Goal: Task Accomplishment & Management: Manage account settings

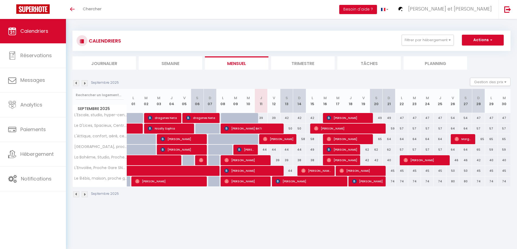
drag, startPoint x: 265, startPoint y: 154, endPoint x: 271, endPoint y: 152, distance: 6.8
click at [265, 154] on div "44" at bounding box center [261, 150] width 13 height 10
type input "44"
type input "Jeu 11 Septembre 2025"
type input "Ven 12 Septembre 2025"
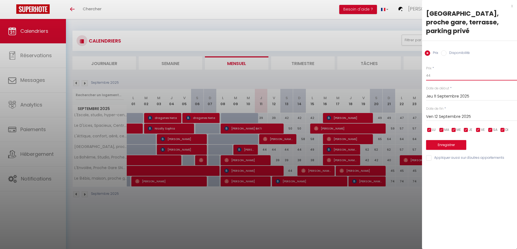
click at [437, 71] on input "44" at bounding box center [471, 76] width 91 height 10
type input "43"
click at [443, 113] on input "Ven 12 Septembre 2025" at bounding box center [471, 116] width 91 height 7
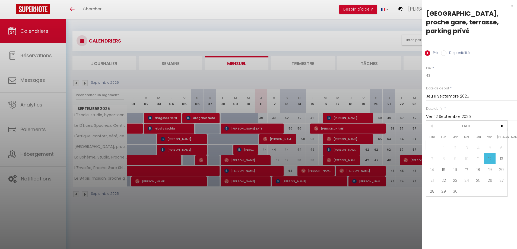
drag, startPoint x: 467, startPoint y: 162, endPoint x: 465, endPoint y: 159, distance: 4.1
click at [467, 164] on span "17" at bounding box center [467, 169] width 12 height 11
type input "Mer 17 Septembre 2025"
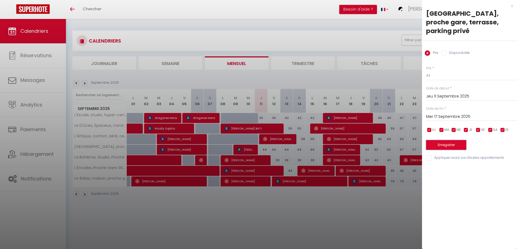
click at [455, 140] on button "Enregistrer" at bounding box center [446, 145] width 40 height 10
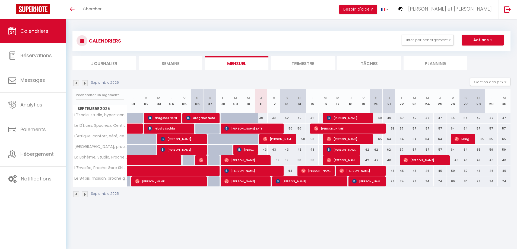
click at [264, 149] on div "43" at bounding box center [261, 150] width 13 height 10
type input "43"
type input "Jeu 11 Septembre 2025"
type input "Ven 12 Septembre 2025"
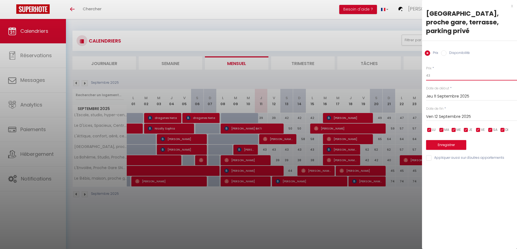
click at [439, 71] on input "43" at bounding box center [471, 76] width 91 height 10
type input "42"
click at [437, 113] on input "Ven 12 Septembre 2025" at bounding box center [471, 116] width 91 height 7
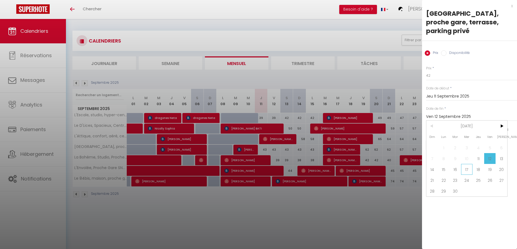
click at [467, 164] on span "17" at bounding box center [467, 169] width 12 height 11
type input "Mer 17 Septembre 2025"
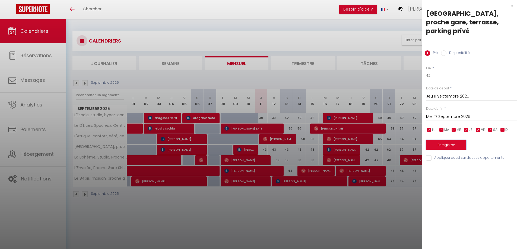
click at [452, 140] on button "Enregistrer" at bounding box center [446, 145] width 40 height 10
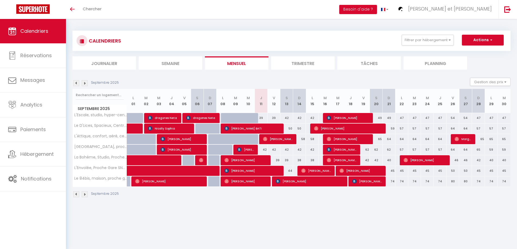
click at [262, 118] on div "39" at bounding box center [261, 118] width 13 height 10
type input "39"
type input "Jeu 11 Septembre 2025"
type input "Ven 12 Septembre 2025"
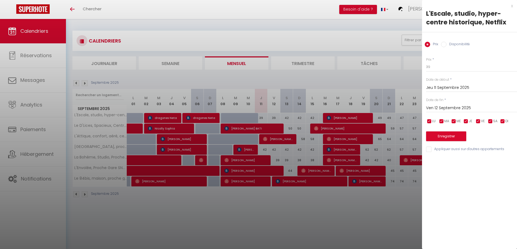
click at [513, 5] on div "x L'Escale, studio, hyper-centre historique, Netflix Prix Disponibilité Prix * …" at bounding box center [469, 79] width 95 height 158
drag, startPoint x: 321, startPoint y: 232, endPoint x: 314, endPoint y: 233, distance: 7.1
click at [319, 232] on div at bounding box center [258, 124] width 517 height 249
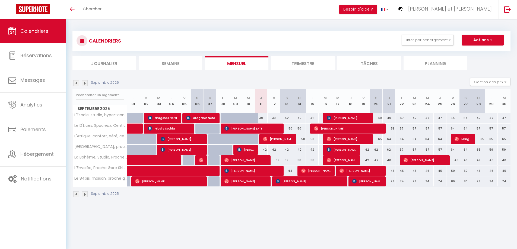
click at [261, 119] on div "39" at bounding box center [261, 118] width 13 height 10
type input "39"
type input "Jeu 11 Septembre 2025"
type input "Ven 12 Septembre 2025"
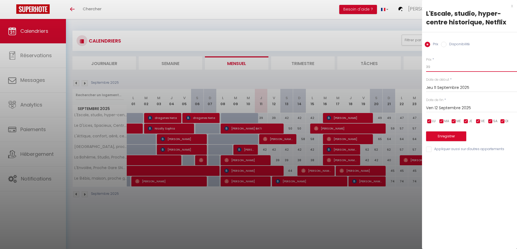
click at [435, 67] on input "39" at bounding box center [471, 67] width 91 height 10
type input "38"
click at [448, 107] on input "Ven 12 Septembre 2025" at bounding box center [471, 108] width 91 height 7
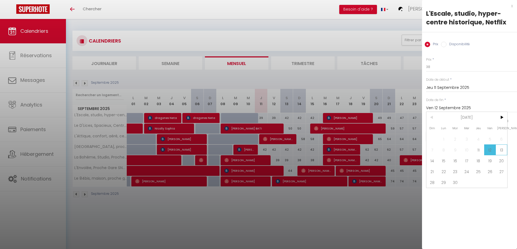
click at [502, 151] on span "13" at bounding box center [502, 150] width 12 height 11
type input "Sam 13 Septembre 2025"
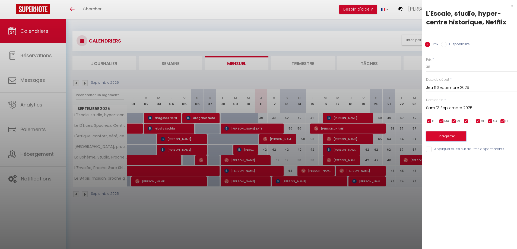
click at [448, 136] on button "Enregistrer" at bounding box center [446, 137] width 40 height 10
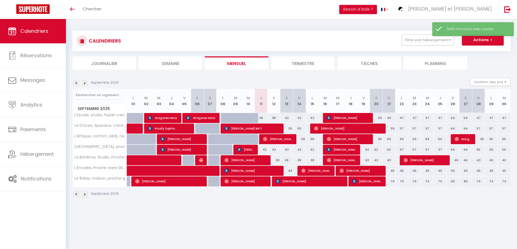
click at [286, 120] on div "42" at bounding box center [286, 118] width 13 height 10
type input "42"
type input "Sam 13 Septembre 2025"
type input "Dim 14 Septembre 2025"
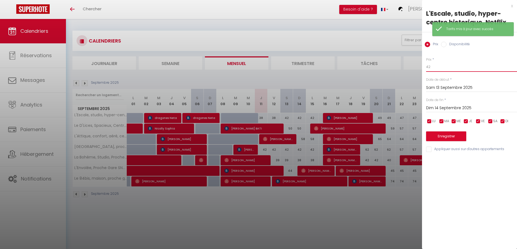
click at [442, 67] on input "42" at bounding box center [471, 67] width 91 height 10
type input "40"
click at [440, 136] on button "Enregistrer" at bounding box center [446, 137] width 40 height 10
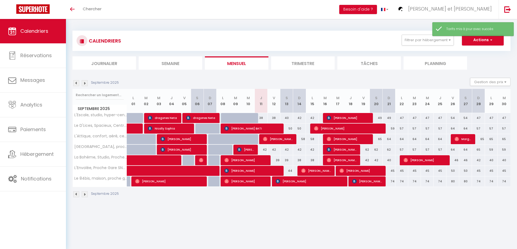
click at [300, 118] on div "42" at bounding box center [299, 118] width 13 height 10
type input "42"
type input "Dim 14 Septembre 2025"
type input "Lun 15 Septembre 2025"
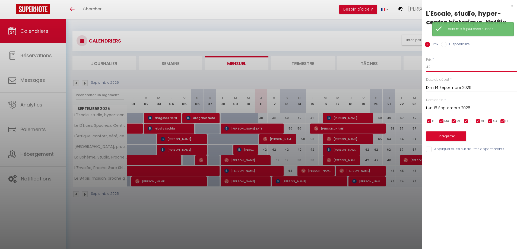
click at [439, 65] on input "42" at bounding box center [471, 67] width 91 height 10
type input "40"
click at [439, 106] on input "Lun 15 Septembre 2025" at bounding box center [471, 108] width 91 height 7
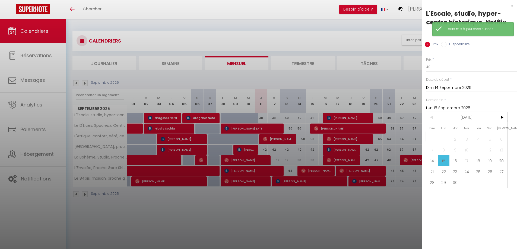
drag, startPoint x: 467, startPoint y: 159, endPoint x: 454, endPoint y: 147, distance: 17.1
click at [466, 159] on span "17" at bounding box center [467, 161] width 12 height 11
type input "Mer 17 Septembre 2025"
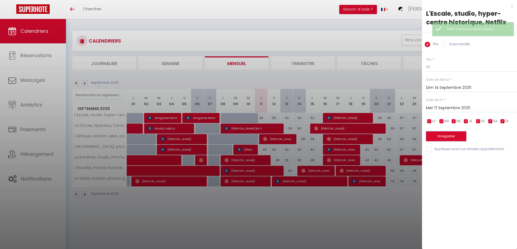
click at [450, 139] on button "Enregistrer" at bounding box center [446, 137] width 40 height 10
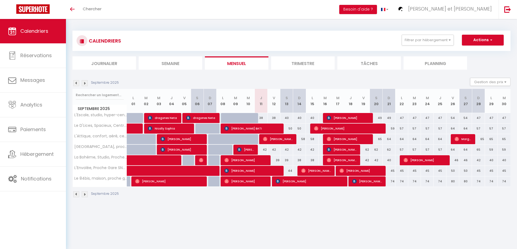
click at [290, 129] on div "50" at bounding box center [286, 129] width 13 height 10
type input "50"
type input "Sam 13 Septembre 2025"
type input "Dim 14 Septembre 2025"
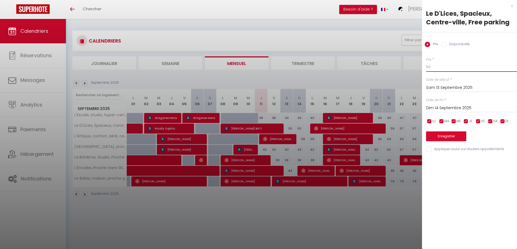
click at [450, 69] on input "50" at bounding box center [471, 67] width 91 height 10
type input "5"
type input "49"
click at [455, 107] on input "Dim 14 Septembre 2025" at bounding box center [471, 108] width 91 height 7
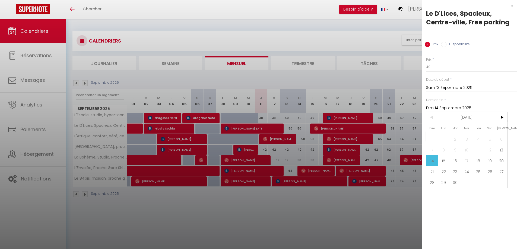
click at [469, 163] on span "17" at bounding box center [467, 161] width 12 height 11
type input "Mer 17 Septembre 2025"
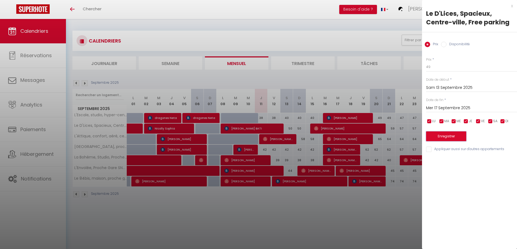
click at [452, 133] on button "Enregistrer" at bounding box center [446, 137] width 40 height 10
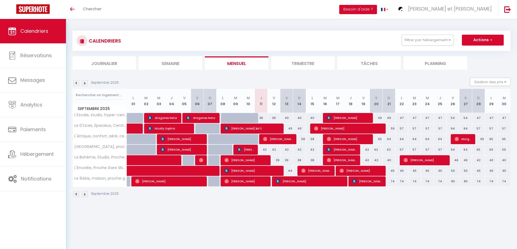
click at [304, 139] on div "58" at bounding box center [299, 139] width 13 height 10
type input "58"
type input "Dim 14 Septembre 2025"
type input "Lun 15 Septembre 2025"
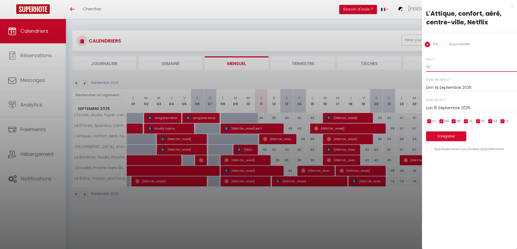
click at [434, 68] on input "58" at bounding box center [471, 67] width 91 height 10
type input "57"
click at [443, 106] on input "Lun 15 Septembre 2025" at bounding box center [471, 108] width 91 height 7
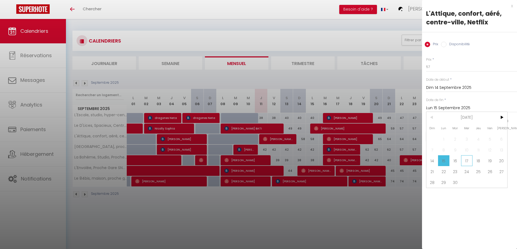
click at [472, 161] on span "17" at bounding box center [467, 161] width 12 height 11
type input "Mer 17 Septembre 2025"
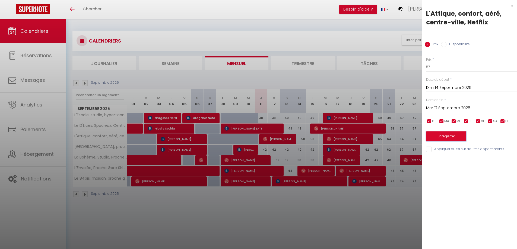
click at [458, 136] on button "Enregistrer" at bounding box center [446, 137] width 40 height 10
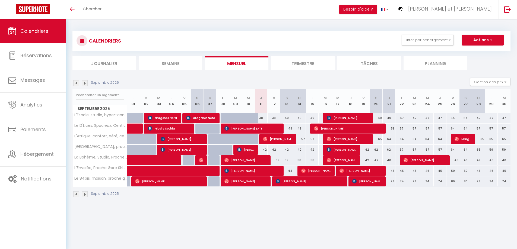
click at [277, 160] on div "39" at bounding box center [274, 161] width 13 height 10
type input "39"
type input "Ven 12 Septembre 2025"
type input "Sam 13 Septembre 2025"
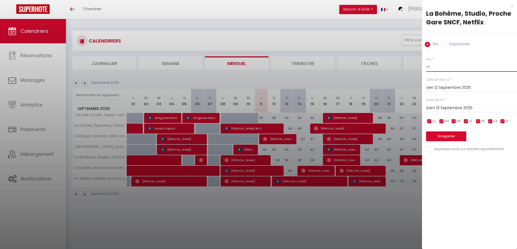
click at [448, 65] on input "39" at bounding box center [471, 67] width 91 height 10
type input "38"
click at [445, 107] on input "Sam 13 Septembre 2025" at bounding box center [471, 108] width 91 height 7
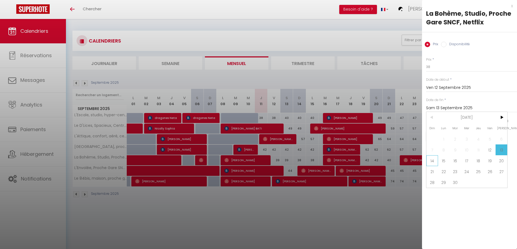
click at [434, 163] on span "14" at bounding box center [432, 161] width 12 height 11
type input "Dim 14 Septembre 2025"
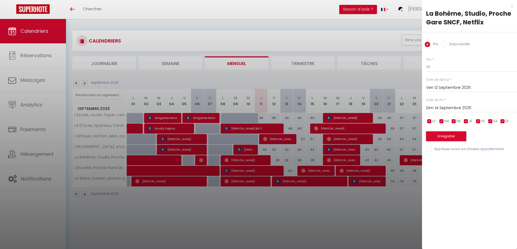
click at [436, 134] on button "Enregistrer" at bounding box center [446, 137] width 40 height 10
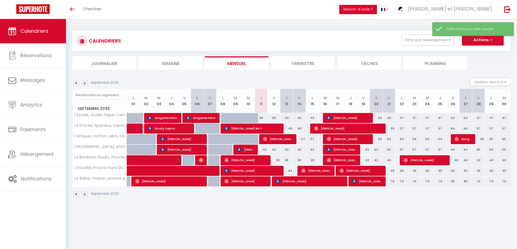
click at [299, 161] on div "38" at bounding box center [299, 161] width 13 height 10
type input "38"
type input "Dim 14 Septembre 2025"
type input "Lun 15 Septembre 2025"
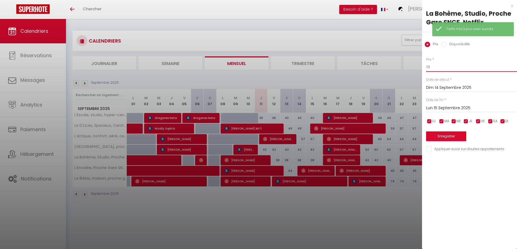
click at [444, 65] on input "38" at bounding box center [471, 67] width 91 height 10
type input "37"
click at [445, 110] on input "Lun 15 Septembre 2025" at bounding box center [471, 108] width 91 height 7
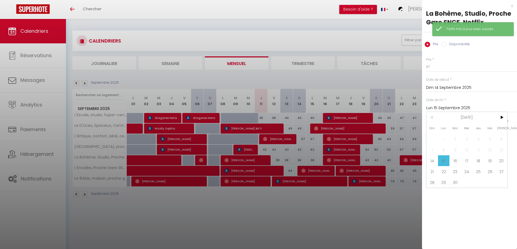
click at [468, 161] on span "17" at bounding box center [467, 161] width 12 height 11
type input "Mer 17 Septembre 2025"
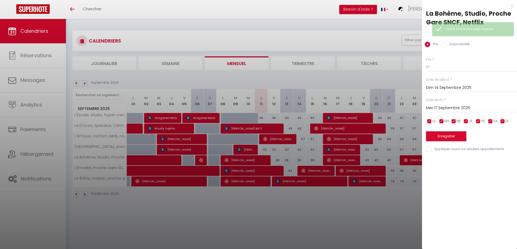
click at [452, 137] on button "Enregistrer" at bounding box center [446, 137] width 40 height 10
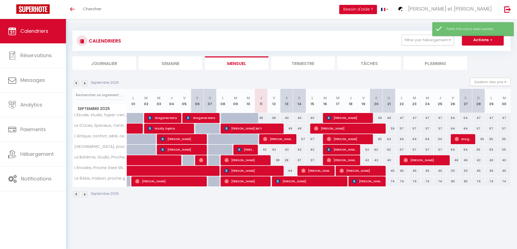
click at [291, 170] on div "44" at bounding box center [286, 171] width 13 height 10
type input "44"
type input "Sam 13 Septembre 2025"
type input "Dim 14 Septembre 2025"
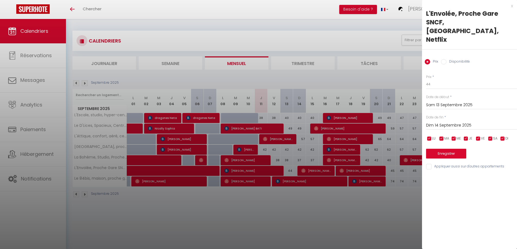
click at [288, 171] on div at bounding box center [258, 124] width 517 height 249
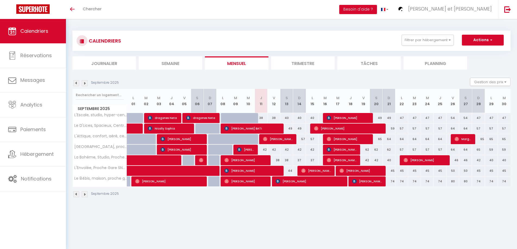
click at [292, 172] on div "44" at bounding box center [286, 171] width 13 height 10
type input "44"
type input "Sam 13 Septembre 2025"
type input "Dim 14 Septembre 2025"
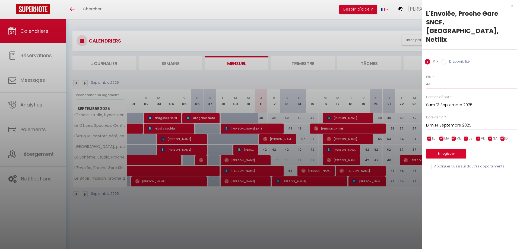
click at [446, 80] on input "44" at bounding box center [471, 85] width 91 height 10
type input "43"
click at [445, 149] on button "Enregistrer" at bounding box center [446, 154] width 40 height 10
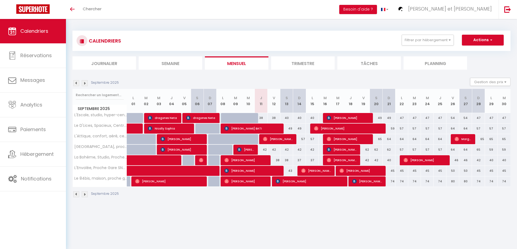
click at [366, 150] on div "62" at bounding box center [363, 150] width 13 height 10
type input "62"
type input "Ven 19 Septembre 2025"
type input "Sam 20 Septembre 2025"
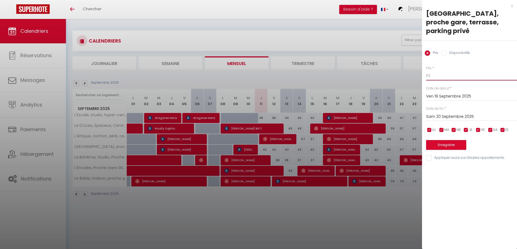
click at [440, 71] on input "62" at bounding box center [471, 76] width 91 height 10
type input "61"
click at [443, 113] on input "Sam 20 Septembre 2025" at bounding box center [471, 116] width 91 height 7
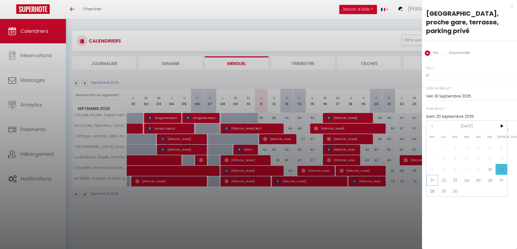
click at [434, 175] on span "21" at bounding box center [432, 180] width 12 height 11
type input "Dim 21 Septembre 2025"
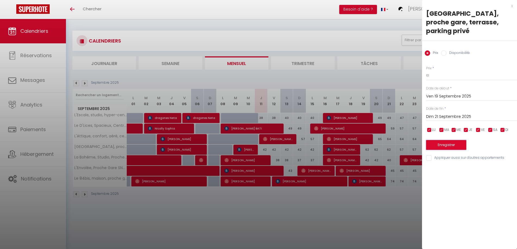
click at [437, 140] on button "Enregistrer" at bounding box center [446, 145] width 40 height 10
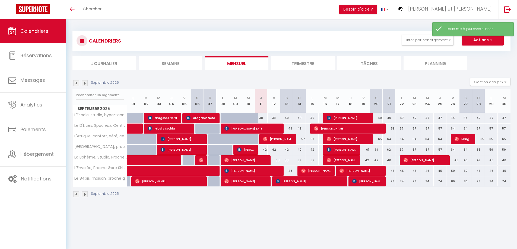
click at [390, 151] on div "62" at bounding box center [389, 150] width 13 height 10
type input "62"
type input "Dim 21 Septembre 2025"
type input "Lun 22 Septembre 2025"
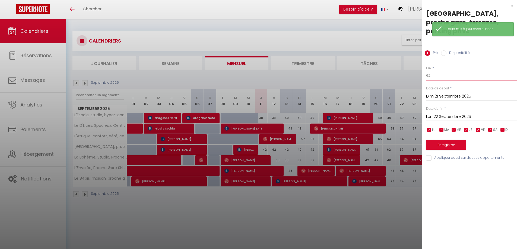
click at [438, 71] on input "62" at bounding box center [471, 76] width 91 height 10
type input "6"
type input "59"
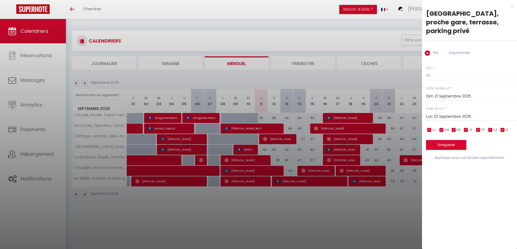
click at [436, 140] on button "Enregistrer" at bounding box center [446, 145] width 40 height 10
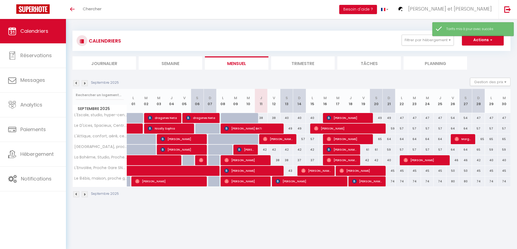
click at [456, 121] on div "54" at bounding box center [452, 118] width 13 height 10
type input "54"
type input "Ven 26 Septembre 2025"
type input "Sam 27 Septembre 2025"
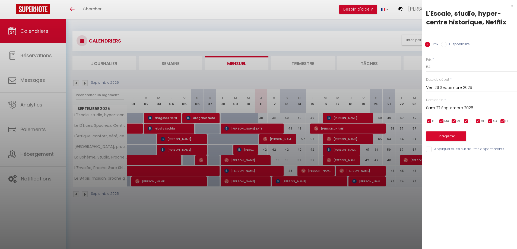
drag, startPoint x: 393, startPoint y: 209, endPoint x: 411, endPoint y: 195, distance: 22.6
click at [394, 209] on div at bounding box center [258, 124] width 517 height 249
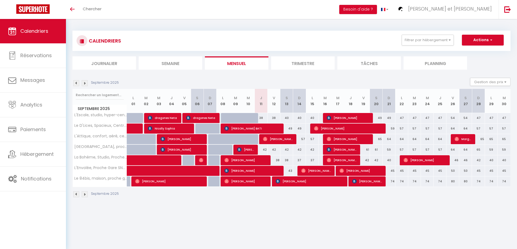
click at [451, 117] on div "54" at bounding box center [452, 118] width 13 height 10
type input "54"
type input "Ven 26 Septembre 2025"
type input "Sam 27 Septembre 2025"
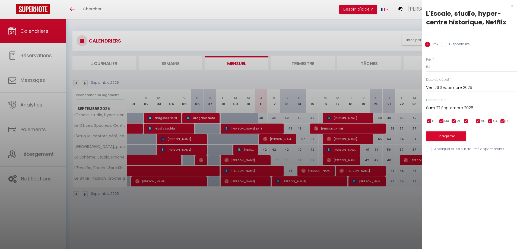
click at [450, 61] on div "Prix * 54" at bounding box center [471, 64] width 91 height 15
click at [452, 69] on input "54" at bounding box center [471, 67] width 91 height 10
type input "53"
click at [453, 107] on input "Sam 27 Septembre 2025" at bounding box center [471, 108] width 91 height 7
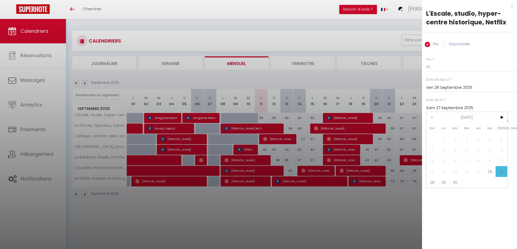
click at [435, 182] on span "28" at bounding box center [432, 182] width 12 height 11
type input "Dim 28 Septembre 2025"
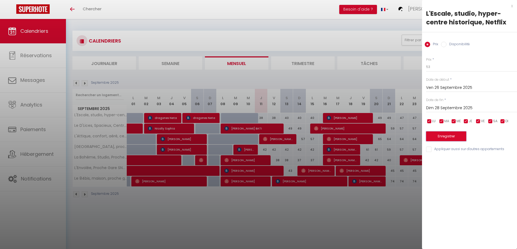
click at [440, 136] on button "Enregistrer" at bounding box center [446, 137] width 40 height 10
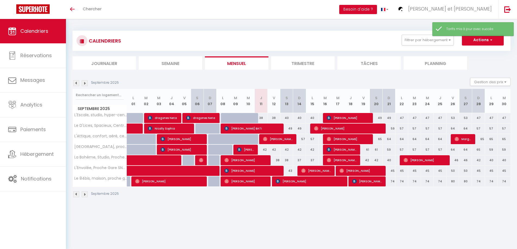
click at [454, 130] on div "64" at bounding box center [452, 129] width 13 height 10
type input "64"
type input "Ven 26 Septembre 2025"
type input "Sam 27 Septembre 2025"
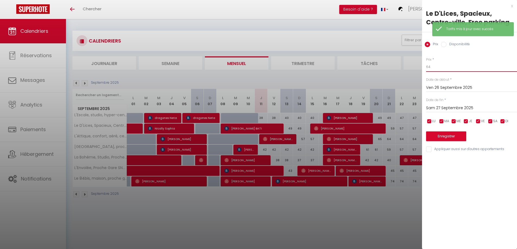
click at [448, 66] on input "64" at bounding box center [471, 67] width 91 height 10
type input "63"
click at [449, 108] on input "Sam 27 Septembre 2025" at bounding box center [471, 108] width 91 height 7
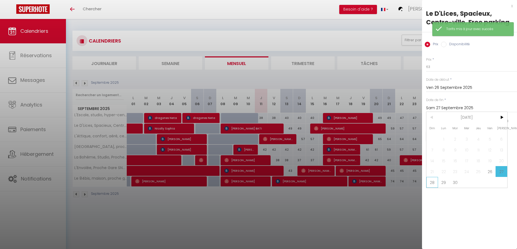
click at [432, 186] on span "28" at bounding box center [432, 182] width 12 height 11
type input "Dim 28 Septembre 2025"
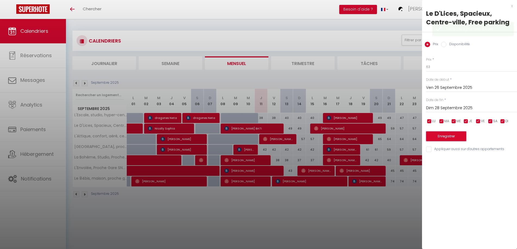
click at [436, 135] on button "Enregistrer" at bounding box center [446, 137] width 40 height 10
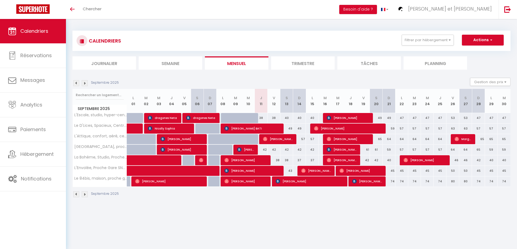
click at [479, 151] on div "65" at bounding box center [478, 150] width 13 height 10
type input "65"
type input "Dim 28 Septembre 2025"
type input "Lun 29 Septembre 2025"
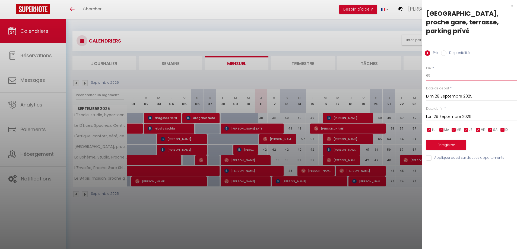
click at [448, 71] on input "65" at bounding box center [471, 76] width 91 height 10
type input "6"
type input "59"
click at [446, 140] on button "Enregistrer" at bounding box center [446, 145] width 40 height 10
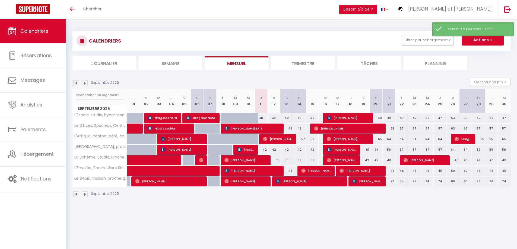
click at [453, 151] on div "64" at bounding box center [452, 150] width 13 height 10
type input "64"
type input "Ven 26 Septembre 2025"
type input "Sam 27 Septembre 2025"
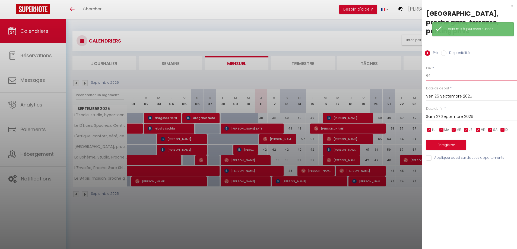
click at [447, 71] on input "64" at bounding box center [471, 76] width 91 height 10
type input "63"
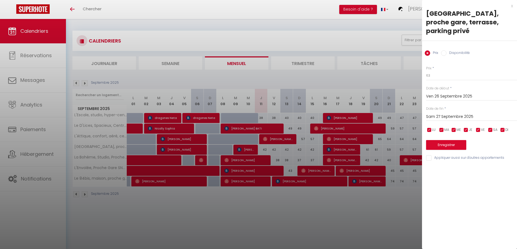
click at [446, 113] on input "Sam 27 Septembre 2025" at bounding box center [471, 116] width 91 height 7
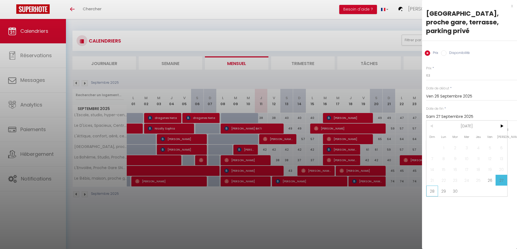
click at [434, 186] on span "28" at bounding box center [432, 191] width 12 height 11
type input "Dim 28 Septembre 2025"
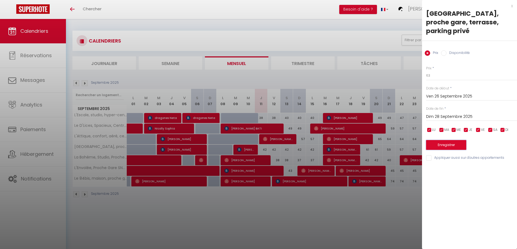
click at [439, 140] on button "Enregistrer" at bounding box center [446, 145] width 40 height 10
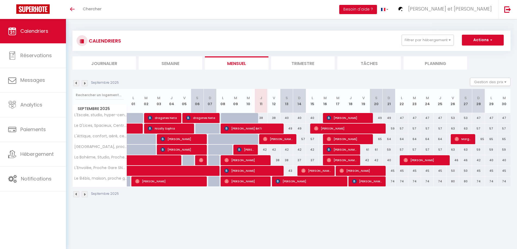
click at [455, 162] on div "46" at bounding box center [452, 161] width 13 height 10
type input "46"
type input "Ven 26 Septembre 2025"
type input "Sam 27 Septembre 2025"
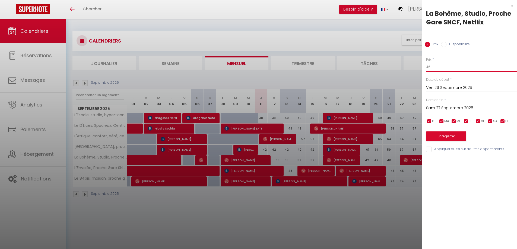
click at [442, 68] on input "46" at bounding box center [471, 67] width 91 height 10
type input "45"
click at [447, 107] on input "Sam 27 Septembre 2025" at bounding box center [471, 108] width 91 height 7
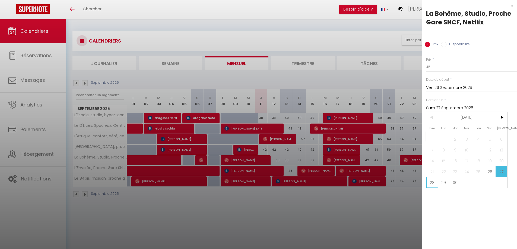
click at [430, 184] on span "28" at bounding box center [432, 182] width 12 height 11
type input "Dim 28 Septembre 2025"
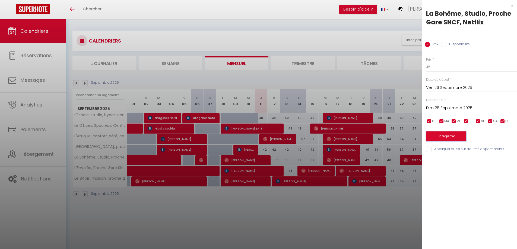
click at [439, 138] on button "Enregistrer" at bounding box center [446, 137] width 40 height 10
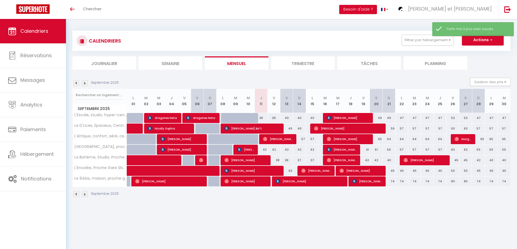
click at [455, 172] on div "50" at bounding box center [452, 171] width 13 height 10
type input "50"
type input "Ven 26 Septembre 2025"
type input "Sam 27 Septembre 2025"
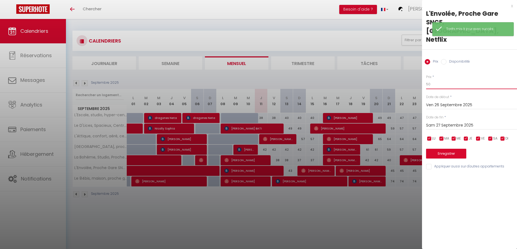
click at [446, 80] on input "50" at bounding box center [471, 85] width 91 height 10
type input "5"
type input "49"
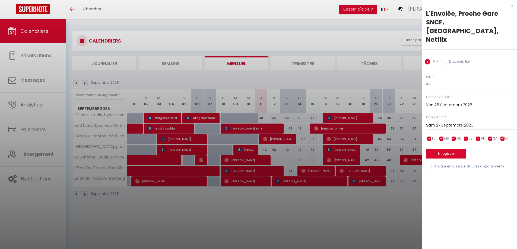
click at [445, 122] on input "Sam 27 Septembre 2025" at bounding box center [471, 125] width 91 height 7
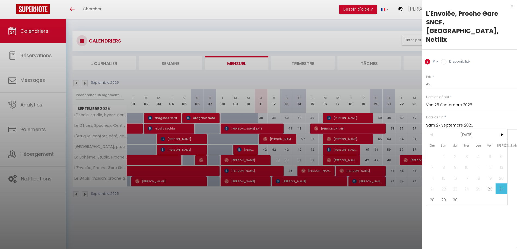
click at [432, 195] on span "28" at bounding box center [432, 200] width 12 height 11
type input "Dim 28 Septembre 2025"
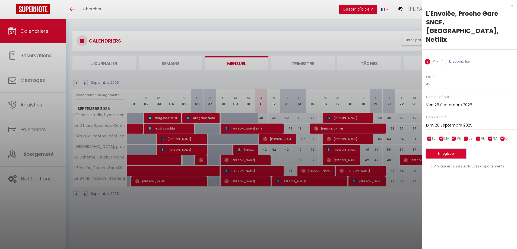
click at [438, 149] on button "Enregistrer" at bounding box center [446, 154] width 40 height 10
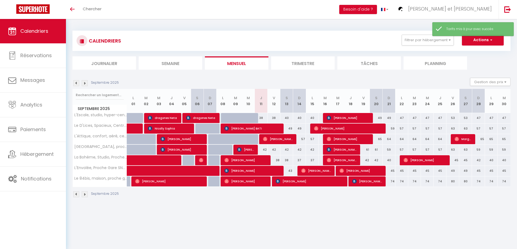
click at [453, 183] on div "80" at bounding box center [452, 182] width 13 height 10
type input "80"
type input "Ven 26 Septembre 2025"
type input "Sam 27 Septembre 2025"
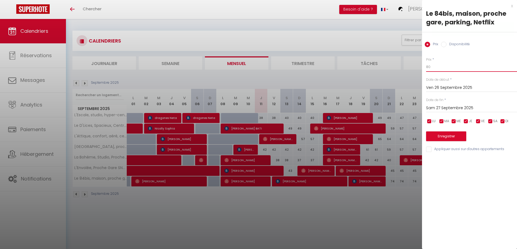
click at [442, 65] on input "80" at bounding box center [471, 67] width 91 height 10
type input "8"
type input "79"
click at [433, 108] on input "Sam 27 Septembre 2025" at bounding box center [471, 108] width 91 height 7
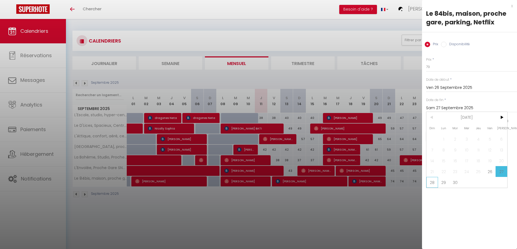
click at [433, 183] on span "28" at bounding box center [432, 182] width 12 height 11
type input "Dim 28 Septembre 2025"
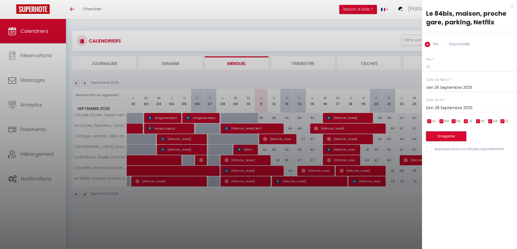
click at [436, 136] on button "Enregistrer" at bounding box center [446, 137] width 40 height 10
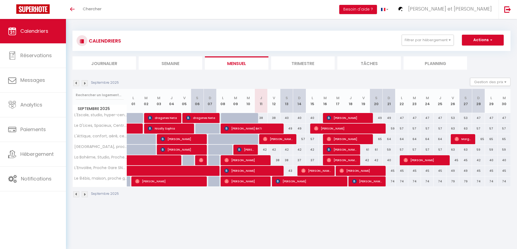
click at [390, 129] on div "59" at bounding box center [389, 129] width 13 height 10
type input "59"
type input "Dim 21 Septembre 2025"
type input "Lun 22 Septembre 2025"
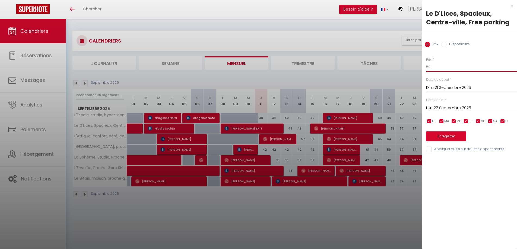
click at [434, 68] on input "59" at bounding box center [471, 67] width 91 height 10
type input "58"
click at [437, 137] on button "Enregistrer" at bounding box center [446, 137] width 40 height 10
